Goal: Information Seeking & Learning: Learn about a topic

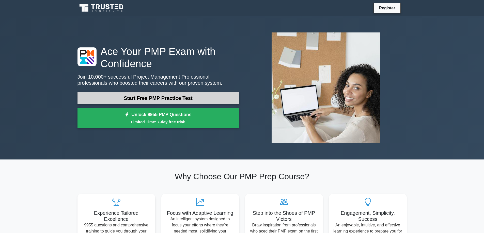
click at [223, 100] on link "Start Free PMP Practice Test" at bounding box center [158, 98] width 162 height 12
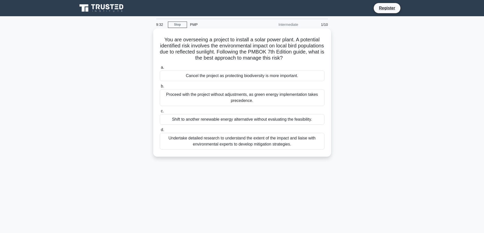
click at [230, 143] on div "Undertake detailed research to understand the extent of the impact and liaise w…" at bounding box center [242, 141] width 165 height 17
click at [160, 132] on input "d. Undertake detailed research to understand the extent of the impact and liais…" at bounding box center [160, 129] width 0 height 3
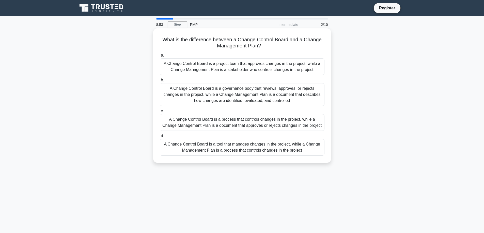
click at [193, 96] on div "A Change Control Board is a governance body that reviews, approves, or rejects …" at bounding box center [242, 94] width 165 height 23
click at [160, 82] on input "b. A Change Control Board is a governance body that reviews, approves, or rejec…" at bounding box center [160, 80] width 0 height 3
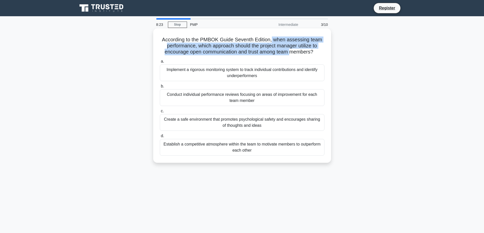
drag, startPoint x: 273, startPoint y: 39, endPoint x: 291, endPoint y: 51, distance: 21.8
click at [291, 51] on h5 "According to the PMBOK Guide Seventh Edition, when assessing team performance, …" at bounding box center [242, 46] width 166 height 19
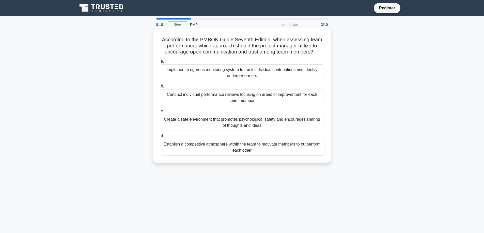
click at [253, 126] on div "Create a safe environment that promotes psychological safety and encourages sha…" at bounding box center [242, 122] width 165 height 17
click at [160, 113] on input "c. Create a safe environment that promotes psychological safety and encourages …" at bounding box center [160, 111] width 0 height 3
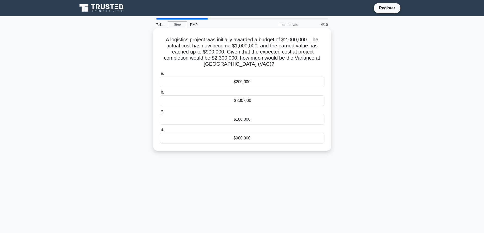
click at [262, 86] on div "$200,000" at bounding box center [242, 82] width 165 height 11
click at [160, 75] on input "a. $200,000" at bounding box center [160, 73] width 0 height 3
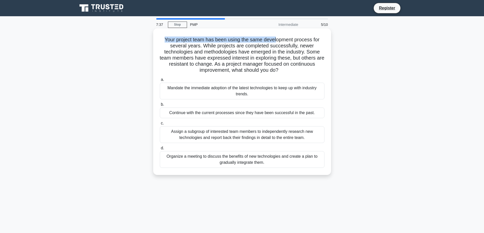
drag, startPoint x: 162, startPoint y: 35, endPoint x: 276, endPoint y: 40, distance: 114.1
click at [276, 40] on div "Your project team has been using the same development process for several years…" at bounding box center [242, 101] width 174 height 143
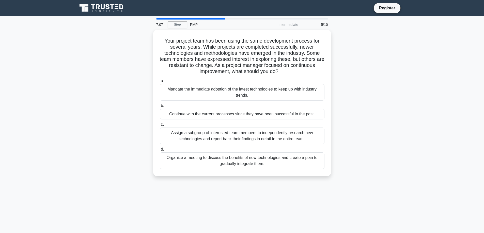
click at [241, 160] on div "Organize a meeting to discuss the benefits of new technologies and create a pla…" at bounding box center [242, 161] width 165 height 17
click at [160, 151] on input "d. Organize a meeting to discuss the benefits of new technologies and create a …" at bounding box center [160, 149] width 0 height 3
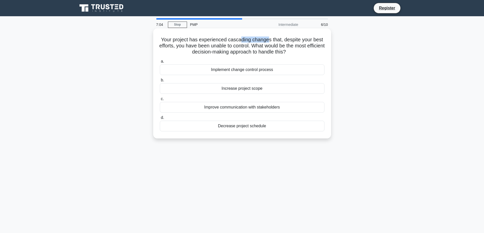
drag, startPoint x: 245, startPoint y: 41, endPoint x: 269, endPoint y: 40, distance: 23.6
click at [269, 40] on h5 "Your project has experienced cascading changes that, despite your best efforts,…" at bounding box center [242, 46] width 166 height 19
drag, startPoint x: 182, startPoint y: 41, endPoint x: 201, endPoint y: 43, distance: 19.3
click at [201, 43] on h5 "Your project has experienced cascading changes that, despite your best efforts,…" at bounding box center [242, 46] width 166 height 19
click at [246, 109] on div "Improve communication with stakeholders" at bounding box center [242, 107] width 165 height 11
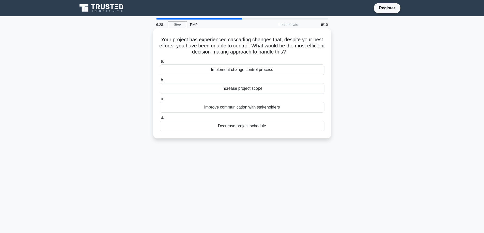
click at [160, 101] on input "c. Improve communication with stakeholders" at bounding box center [160, 99] width 0 height 3
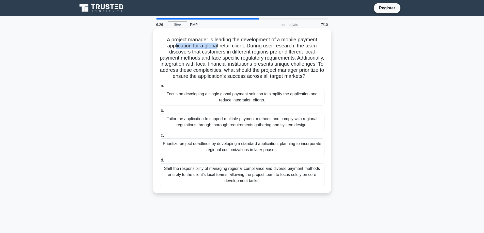
drag, startPoint x: 174, startPoint y: 43, endPoint x: 217, endPoint y: 43, distance: 43.2
click at [217, 43] on h5 "A project manager is leading the development of a mobile payment application fo…" at bounding box center [242, 58] width 166 height 43
drag, startPoint x: 173, startPoint y: 40, endPoint x: 280, endPoint y: 38, distance: 106.7
click at [280, 38] on h5 "A project manager is leading the development of a mobile payment application fo…" at bounding box center [242, 58] width 166 height 43
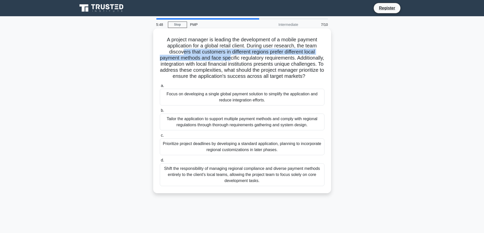
drag, startPoint x: 183, startPoint y: 50, endPoint x: 244, endPoint y: 55, distance: 61.2
click at [244, 55] on h5 "A project manager is leading the development of a mobile payment application fo…" at bounding box center [242, 58] width 166 height 43
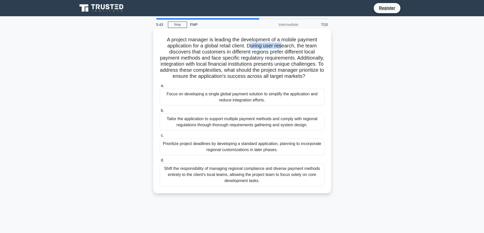
drag, startPoint x: 253, startPoint y: 46, endPoint x: 283, endPoint y: 47, distance: 30.8
click at [283, 47] on h5 "A project manager is leading the development of a mobile payment application fo…" at bounding box center [242, 58] width 166 height 43
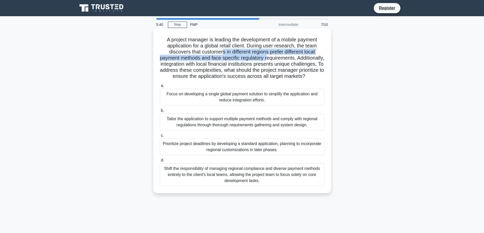
drag, startPoint x: 227, startPoint y: 52, endPoint x: 283, endPoint y: 56, distance: 56.0
click at [283, 56] on h5 "A project manager is leading the development of a mobile payment application fo…" at bounding box center [242, 58] width 166 height 43
click at [232, 61] on h5 "A project manager is leading the development of a mobile payment application fo…" at bounding box center [242, 58] width 166 height 43
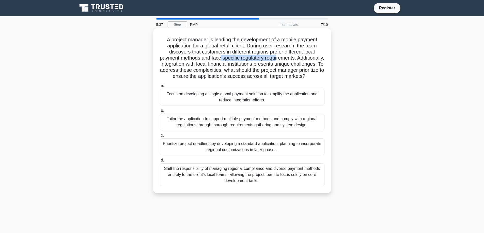
drag, startPoint x: 235, startPoint y: 59, endPoint x: 293, endPoint y: 60, distance: 57.4
click at [293, 60] on h5 "A project manager is leading the development of a mobile payment application fo…" at bounding box center [242, 58] width 166 height 43
drag, startPoint x: 172, startPoint y: 66, endPoint x: 180, endPoint y: 66, distance: 7.9
click at [180, 66] on h5 "A project manager is leading the development of a mobile payment application fo…" at bounding box center [242, 58] width 166 height 43
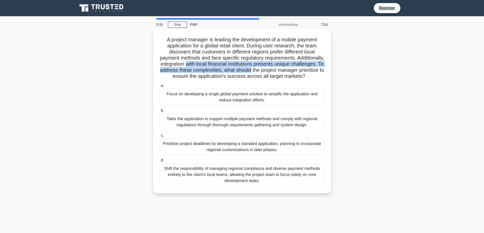
drag, startPoint x: 216, startPoint y: 63, endPoint x: 292, endPoint y: 72, distance: 76.2
click at [292, 72] on h5 "A project manager is leading the development of a mobile payment application fo…" at bounding box center [242, 58] width 166 height 43
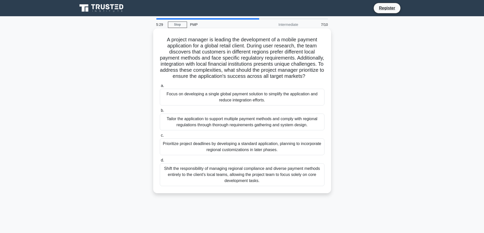
click at [263, 74] on h5 "A project manager is leading the development of a mobile payment application fo…" at bounding box center [242, 58] width 166 height 43
click at [229, 127] on div "Tailor the application to support multiple payment methods and comply with regi…" at bounding box center [242, 122] width 165 height 17
click at [160, 112] on input "b. Tailor the application to support multiple payment methods and comply with r…" at bounding box center [160, 110] width 0 height 3
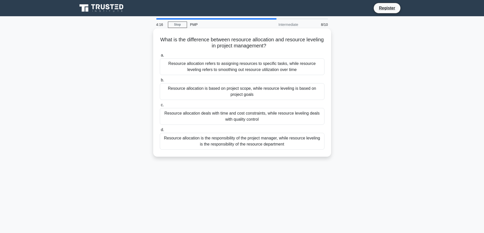
click at [236, 96] on div "Resource allocation is based on project scope, while resource leveling is based…" at bounding box center [242, 91] width 165 height 17
click at [160, 82] on input "b. Resource allocation is based on project scope, while resource leveling is ba…" at bounding box center [160, 80] width 0 height 3
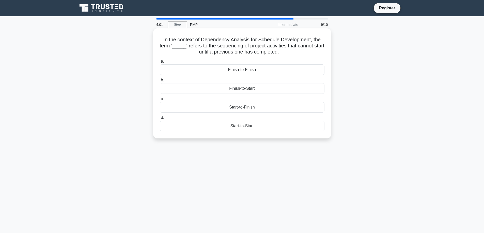
click at [252, 128] on div "Start-to-Start" at bounding box center [242, 126] width 165 height 11
click at [160, 120] on input "d. Start-to-Start" at bounding box center [160, 117] width 0 height 3
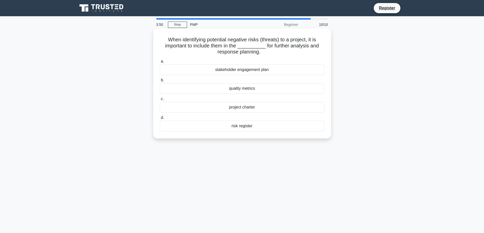
click at [252, 109] on div "project charter" at bounding box center [242, 107] width 165 height 11
click at [160, 101] on input "c. project charter" at bounding box center [160, 99] width 0 height 3
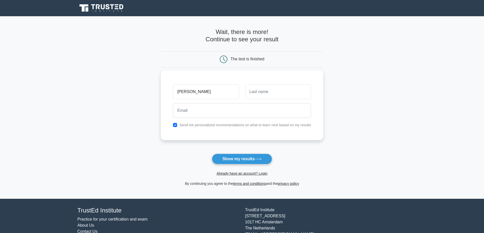
type input "[PERSON_NAME]"
click at [267, 95] on input "text" at bounding box center [278, 92] width 66 height 15
type input "opena"
click at [259, 115] on input "email" at bounding box center [242, 110] width 138 height 15
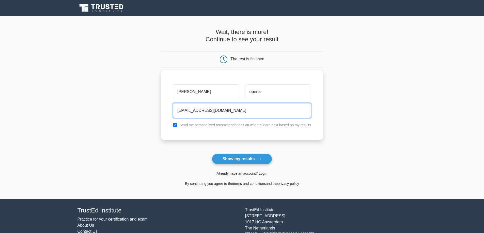
type input "2224137@slu.edu.ph"
click at [175, 125] on input "checkbox" at bounding box center [175, 125] width 4 height 4
checkbox input "false"
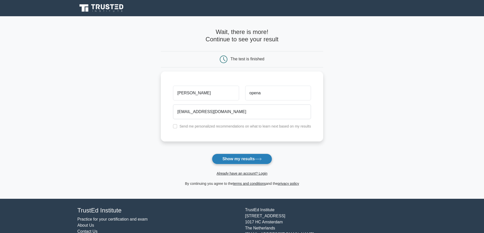
click at [251, 159] on button "Show my results" at bounding box center [242, 159] width 60 height 11
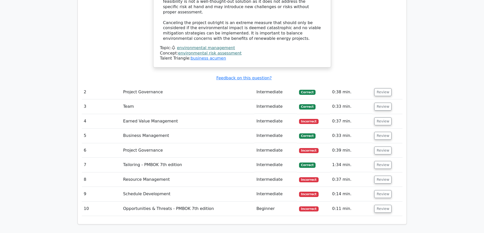
scroll to position [736, 0]
click at [305, 90] on span "Correct" at bounding box center [307, 92] width 17 height 5
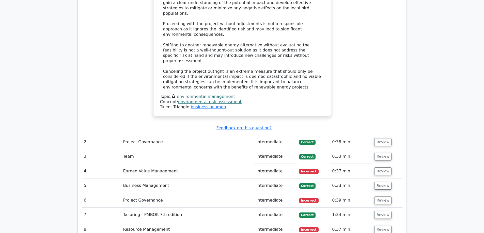
scroll to position [686, 0]
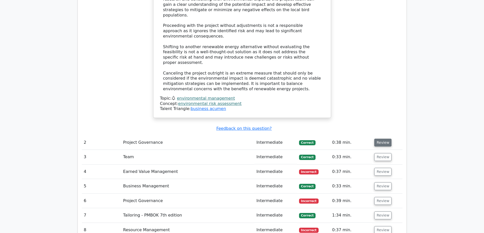
drag, startPoint x: 382, startPoint y: 85, endPoint x: 377, endPoint y: 85, distance: 5.6
click at [377, 139] on button "Review" at bounding box center [382, 143] width 17 height 8
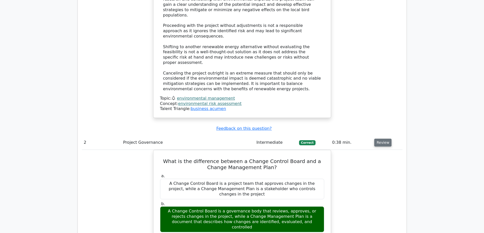
click at [377, 139] on button "Review" at bounding box center [382, 143] width 17 height 8
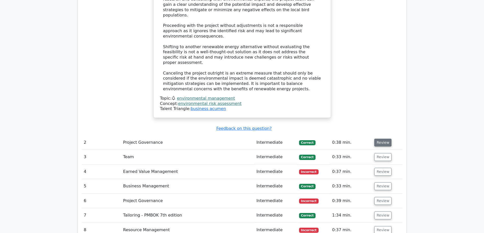
click at [377, 139] on button "Review" at bounding box center [382, 143] width 17 height 8
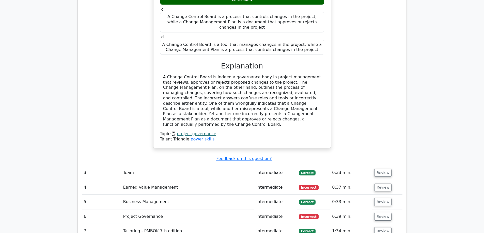
scroll to position [914, 0]
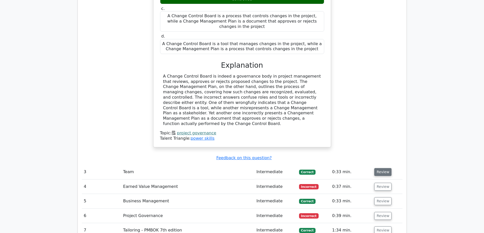
click at [381, 168] on button "Review" at bounding box center [382, 172] width 17 height 8
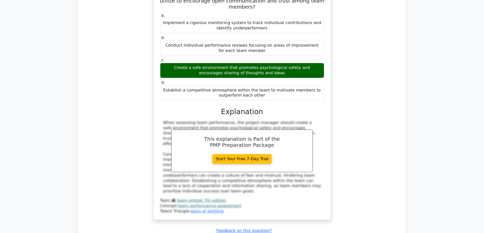
scroll to position [1117, 0]
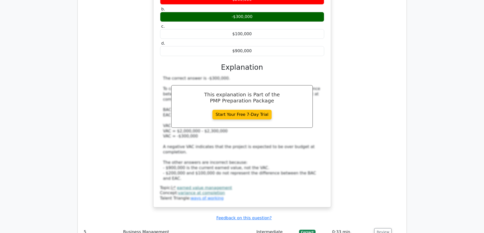
scroll to position [1422, 0]
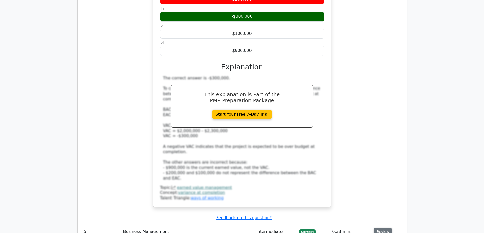
click at [378, 228] on button "Review" at bounding box center [382, 232] width 17 height 8
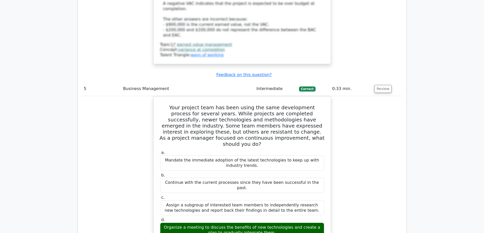
scroll to position [1676, 0]
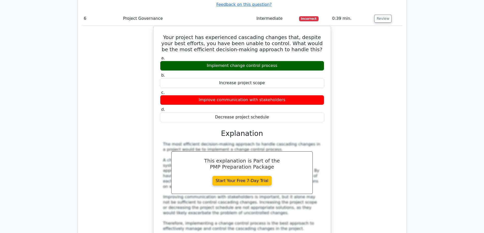
scroll to position [1905, 0]
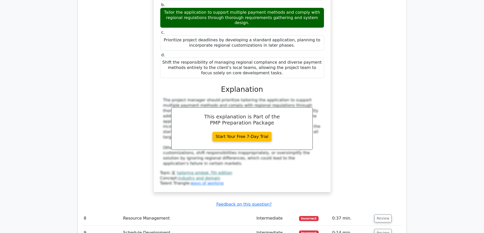
scroll to position [2311, 0]
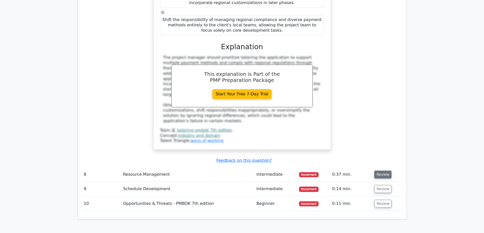
click at [380, 171] on button "Review" at bounding box center [382, 175] width 17 height 8
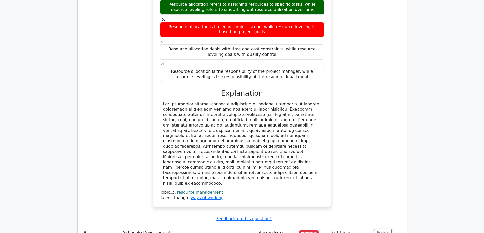
scroll to position [2565, 0]
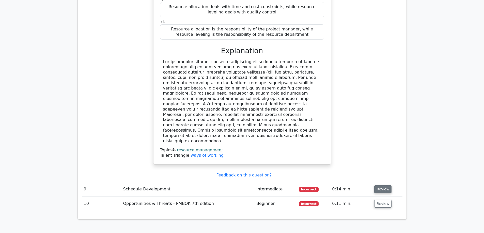
click at [381, 186] on button "Review" at bounding box center [382, 190] width 17 height 8
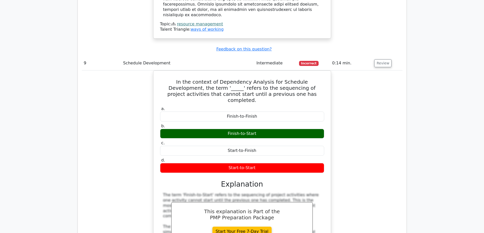
scroll to position [2692, 0]
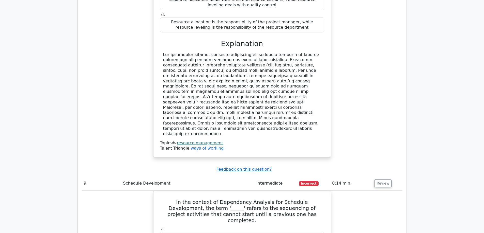
scroll to position [2565, 0]
